Goal: Information Seeking & Learning: Learn about a topic

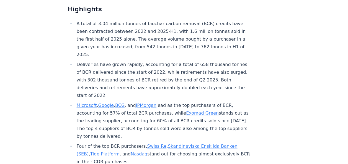
scroll to position [221, 0]
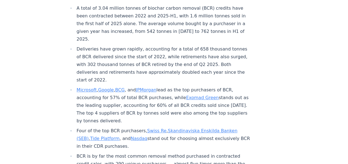
click at [185, 128] on link "Skandinaviska Enskilda Banken (SEB)" at bounding box center [157, 134] width 161 height 13
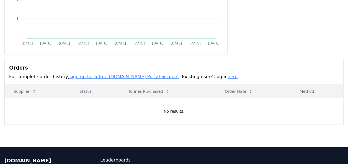
scroll to position [111, 0]
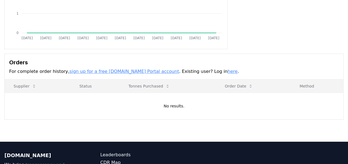
click at [228, 72] on link "here" at bounding box center [233, 71] width 10 height 5
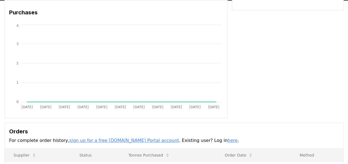
scroll to position [0, 0]
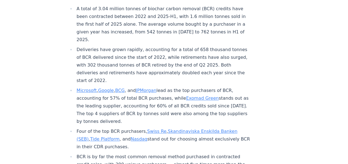
scroll to position [221, 0]
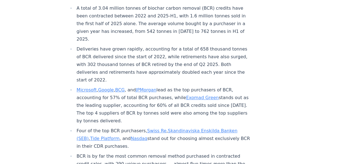
click at [171, 128] on link "Skandinaviska Enskilda Banken (SEB)" at bounding box center [157, 134] width 161 height 13
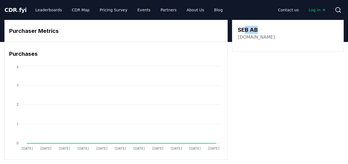
drag, startPoint x: 259, startPoint y: 28, endPoint x: 243, endPoint y: 29, distance: 16.1
click at [243, 29] on h3 "SEB AB" at bounding box center [256, 30] width 37 height 8
